Goal: Task Accomplishment & Management: Manage account settings

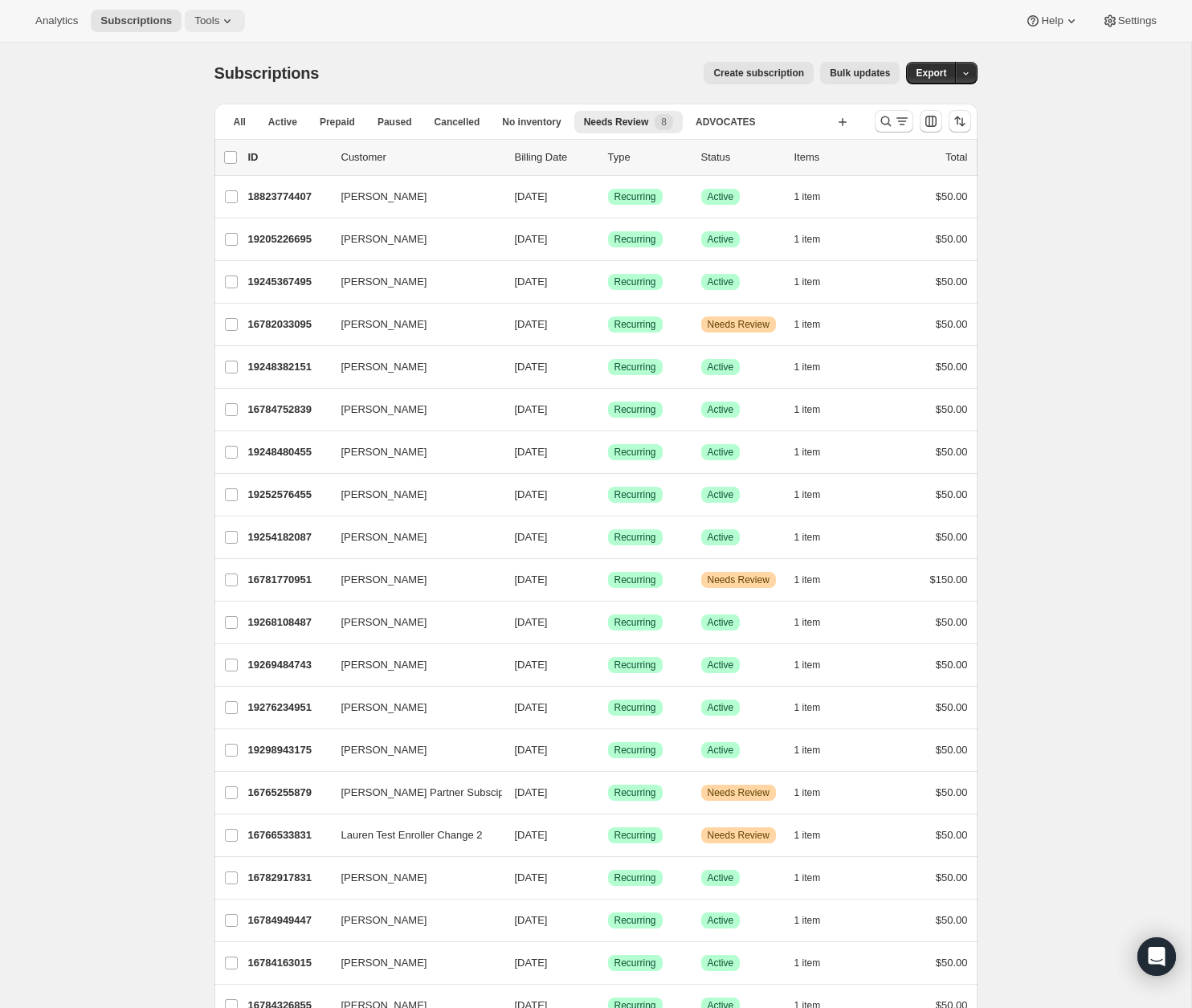
click at [228, 25] on icon at bounding box center [227, 21] width 16 height 16
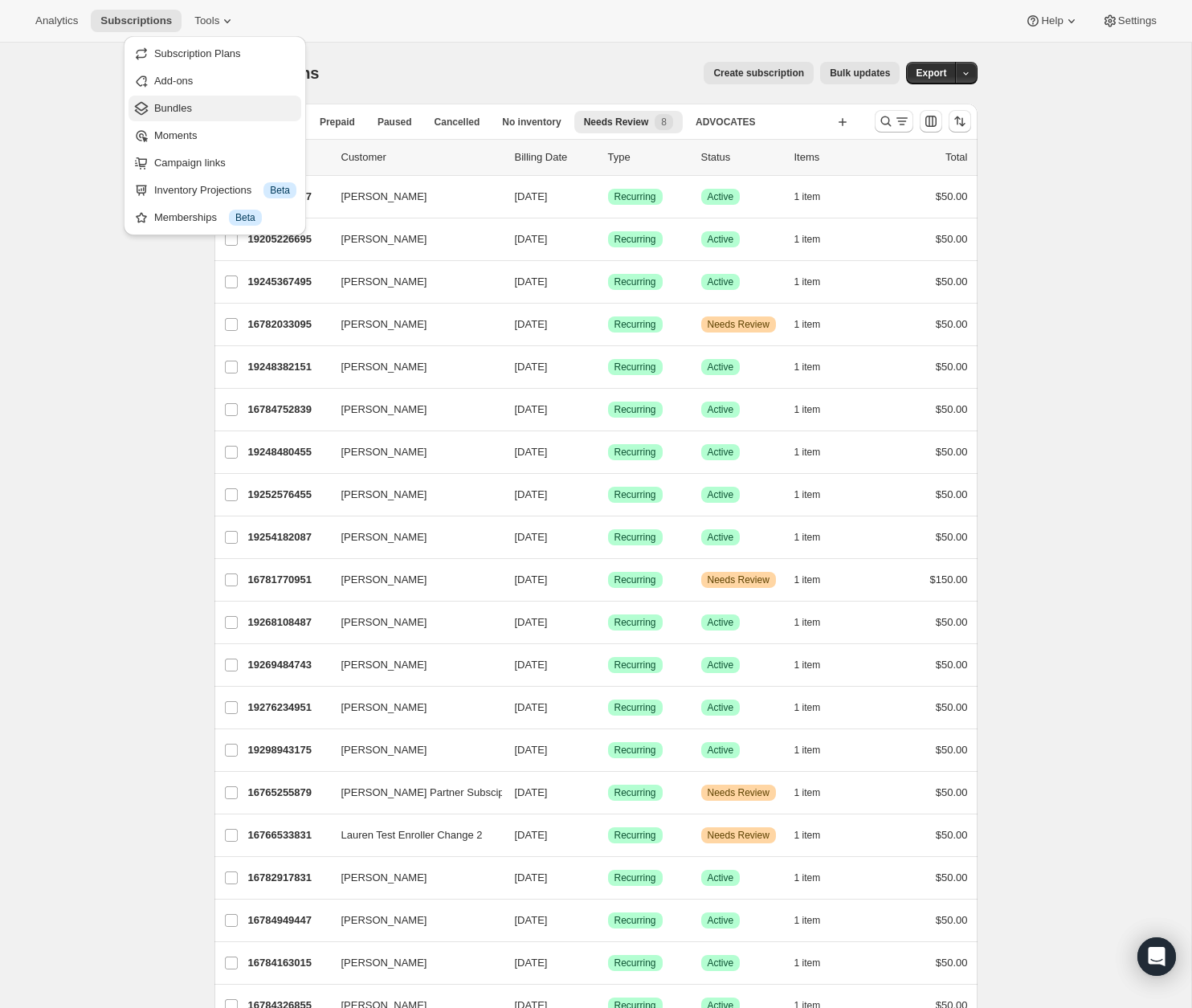
click at [171, 108] on span "Bundles" at bounding box center [173, 108] width 38 height 12
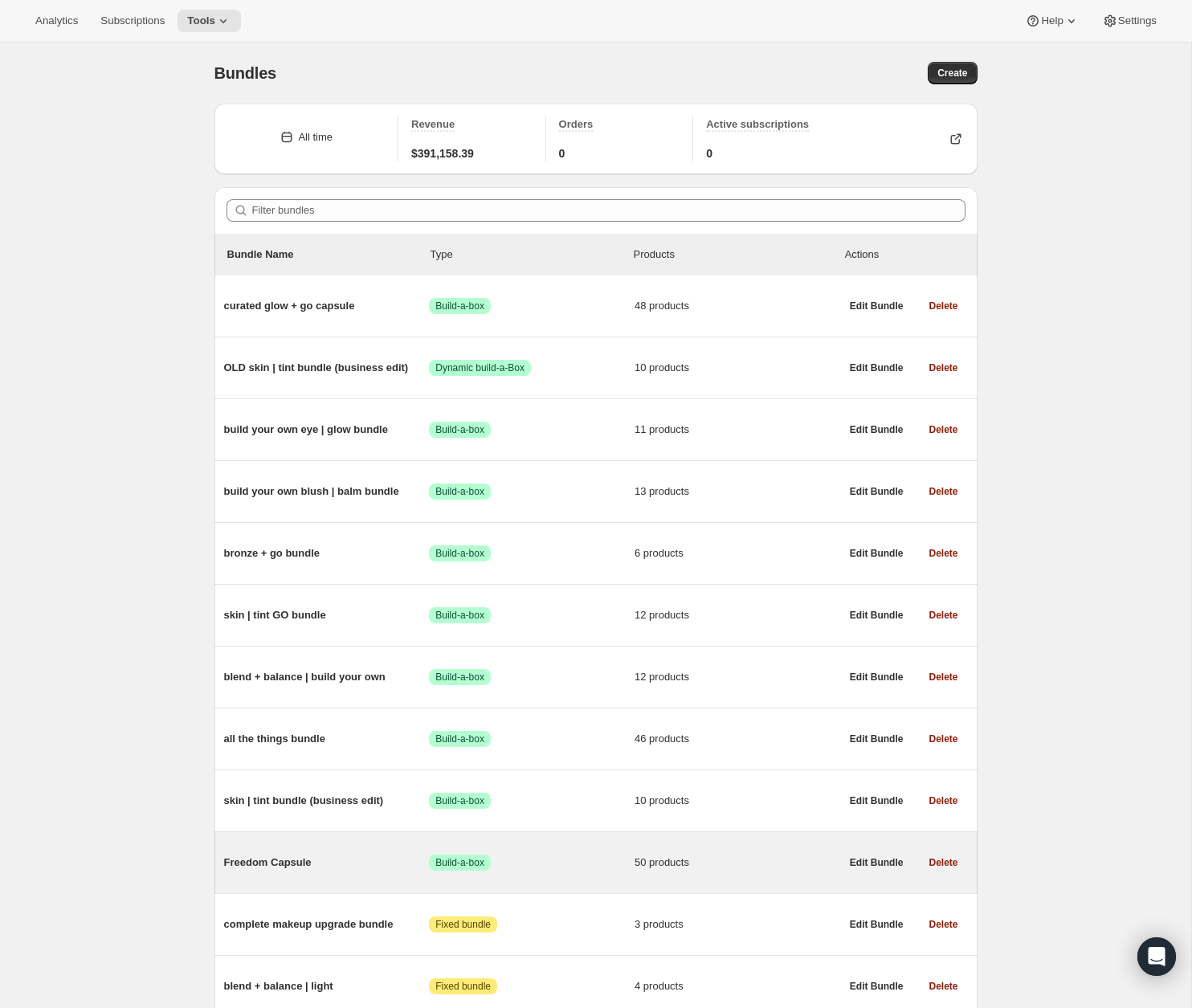
click at [302, 866] on span "Freedom Capsule" at bounding box center [326, 862] width 205 height 16
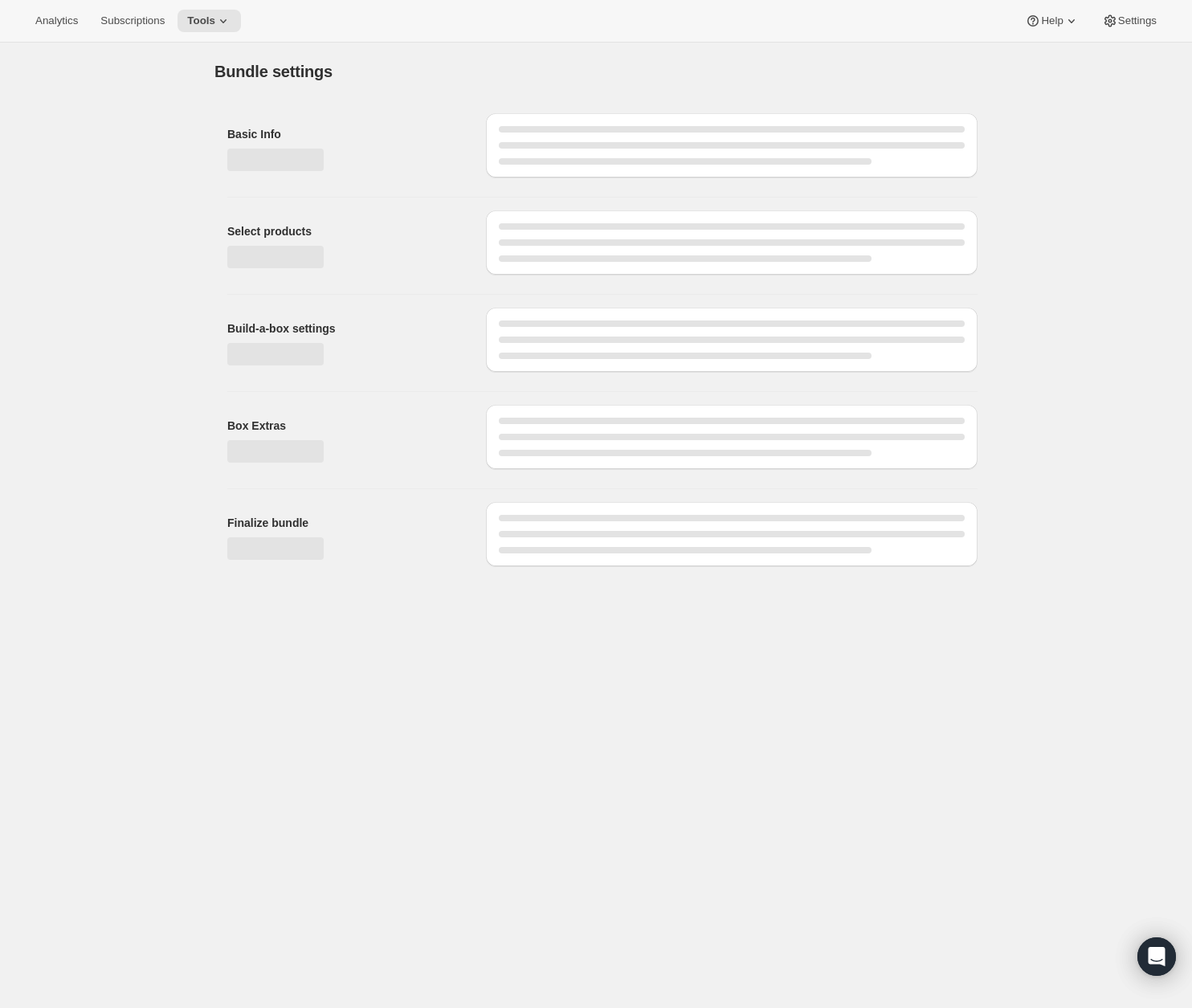
type input "Freedom Capsule"
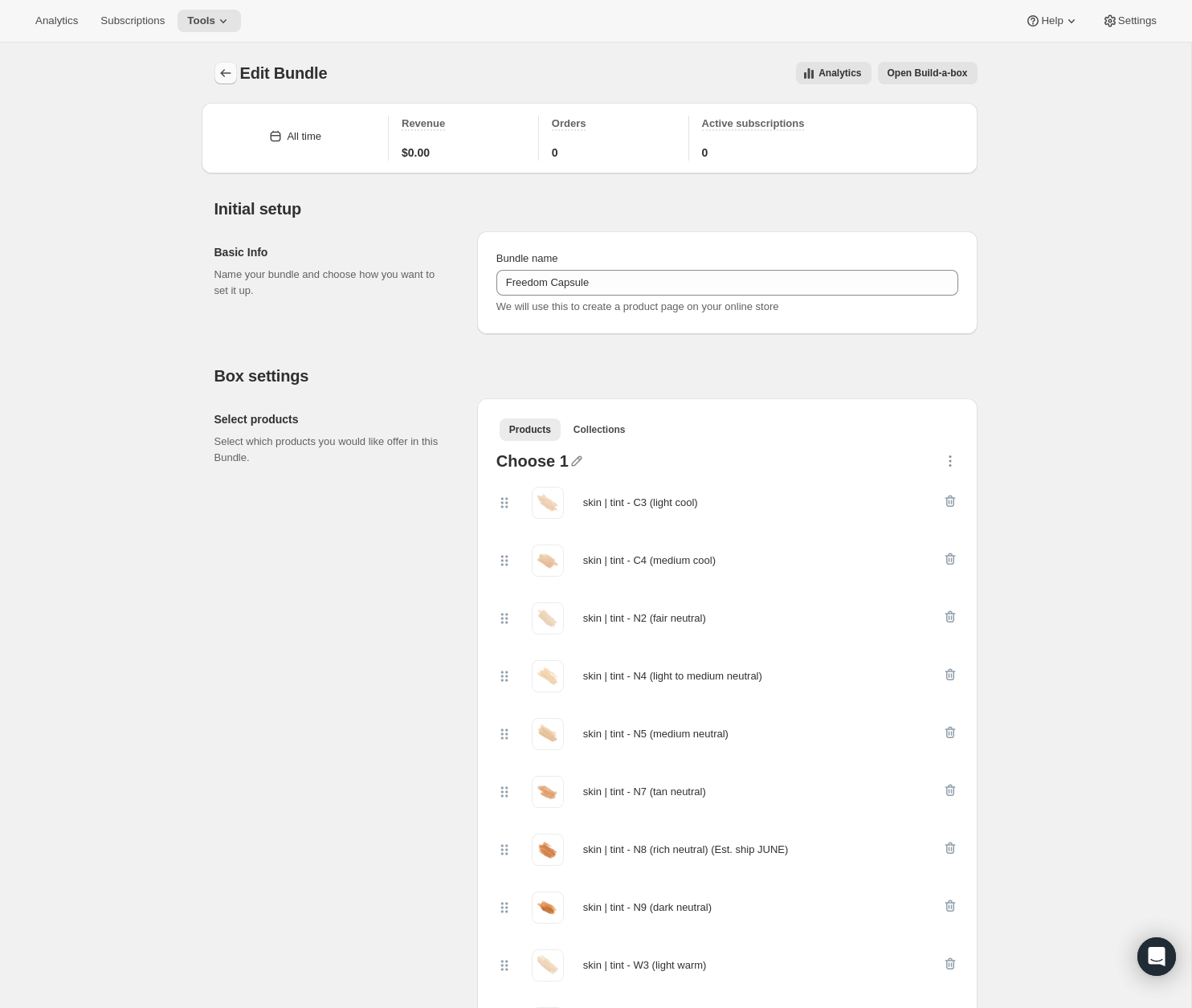
click at [227, 74] on icon "Bundles" at bounding box center [225, 73] width 16 height 16
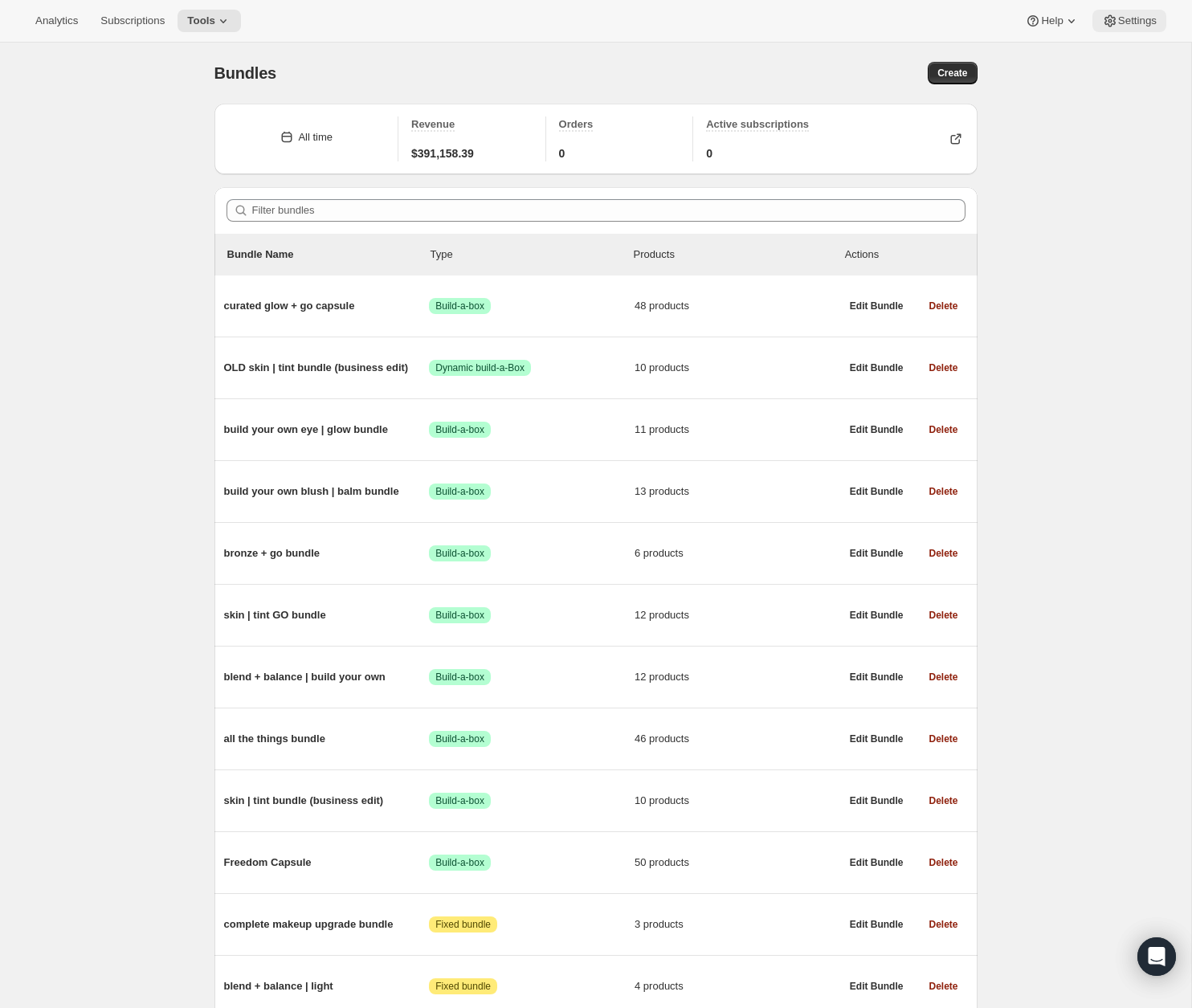
click at [1111, 29] on button "Settings" at bounding box center [1129, 21] width 74 height 22
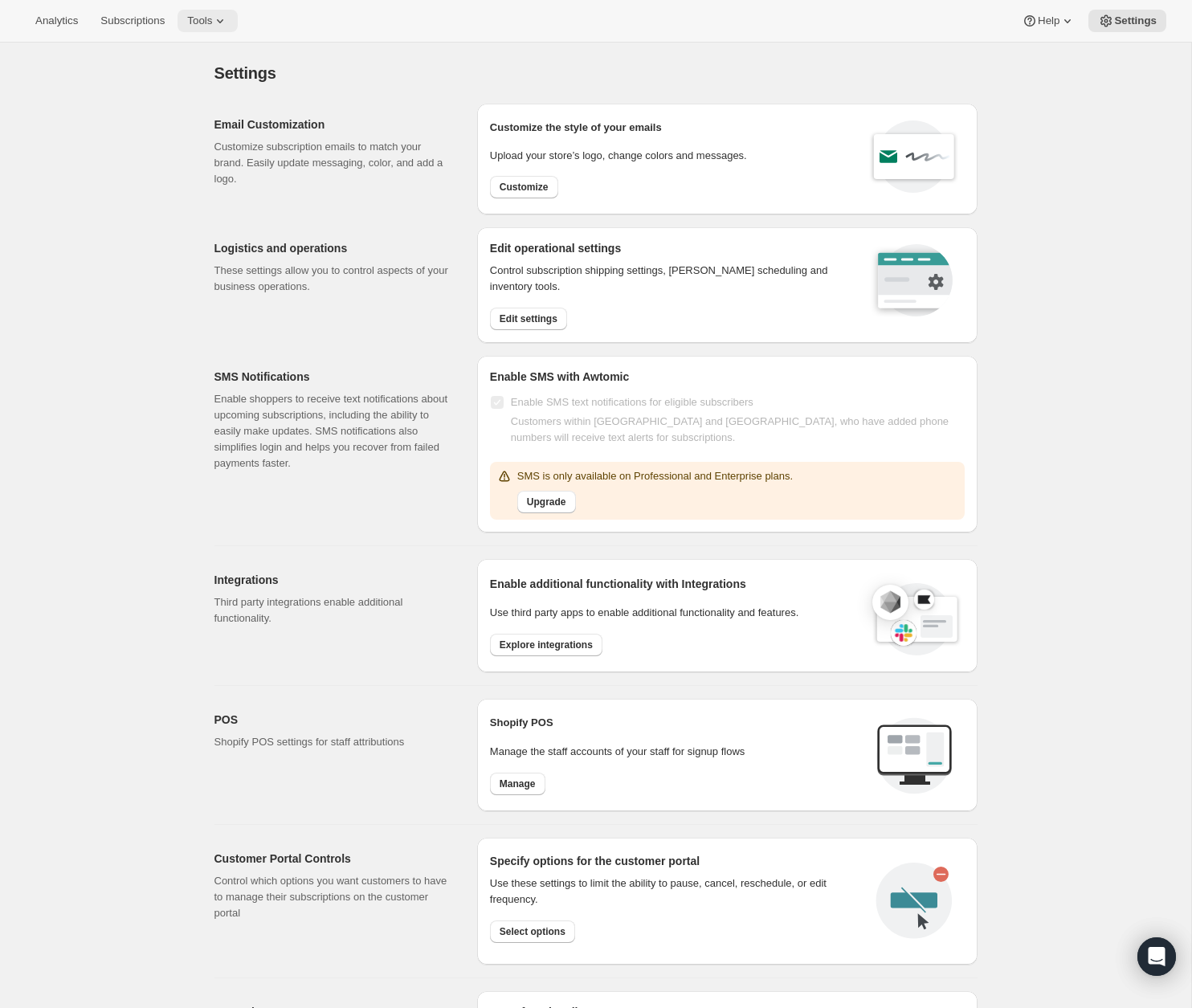
click at [223, 21] on icon at bounding box center [220, 21] width 7 height 4
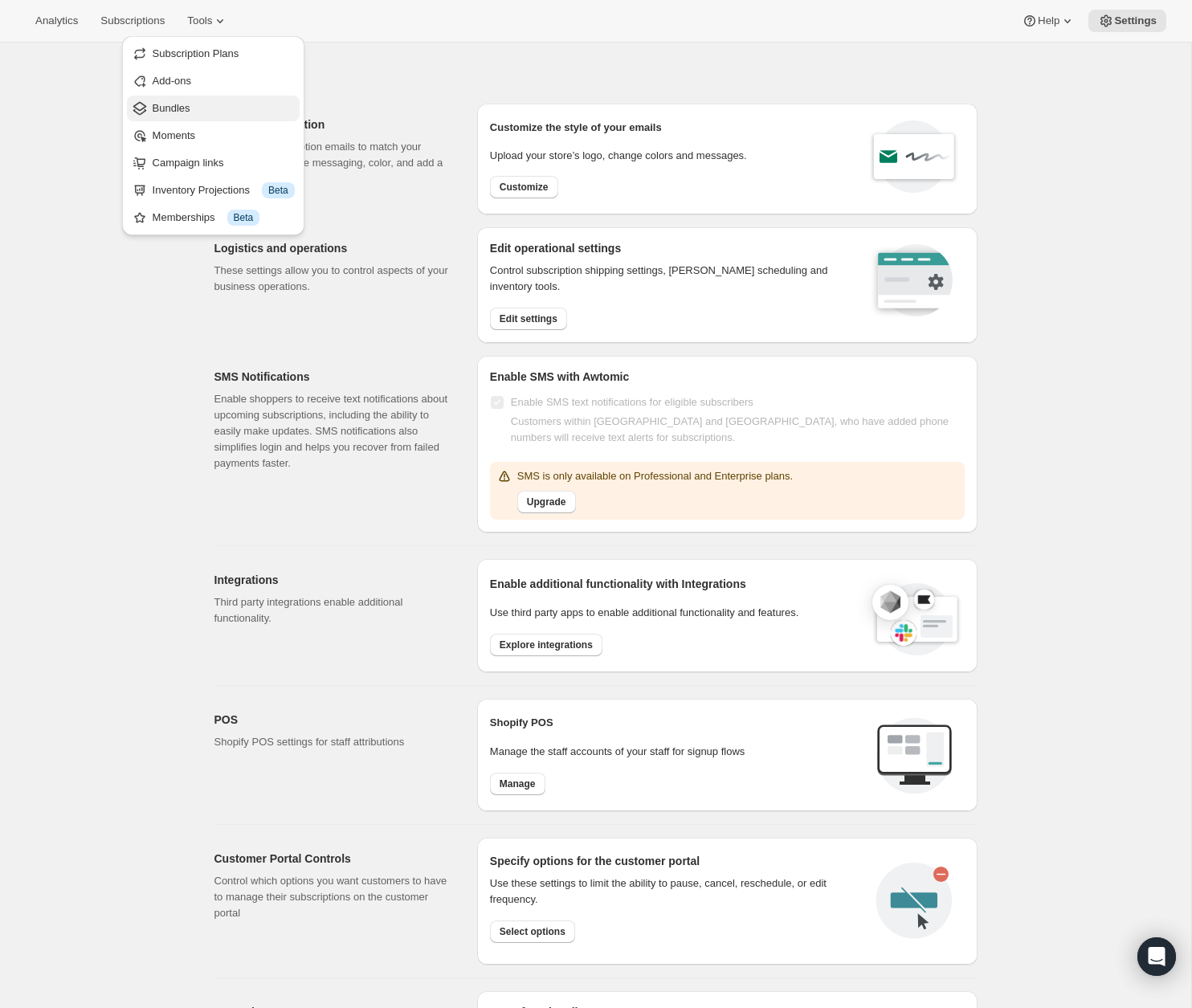
click at [222, 107] on span "Bundles" at bounding box center [223, 108] width 142 height 16
